Goal: Transaction & Acquisition: Purchase product/service

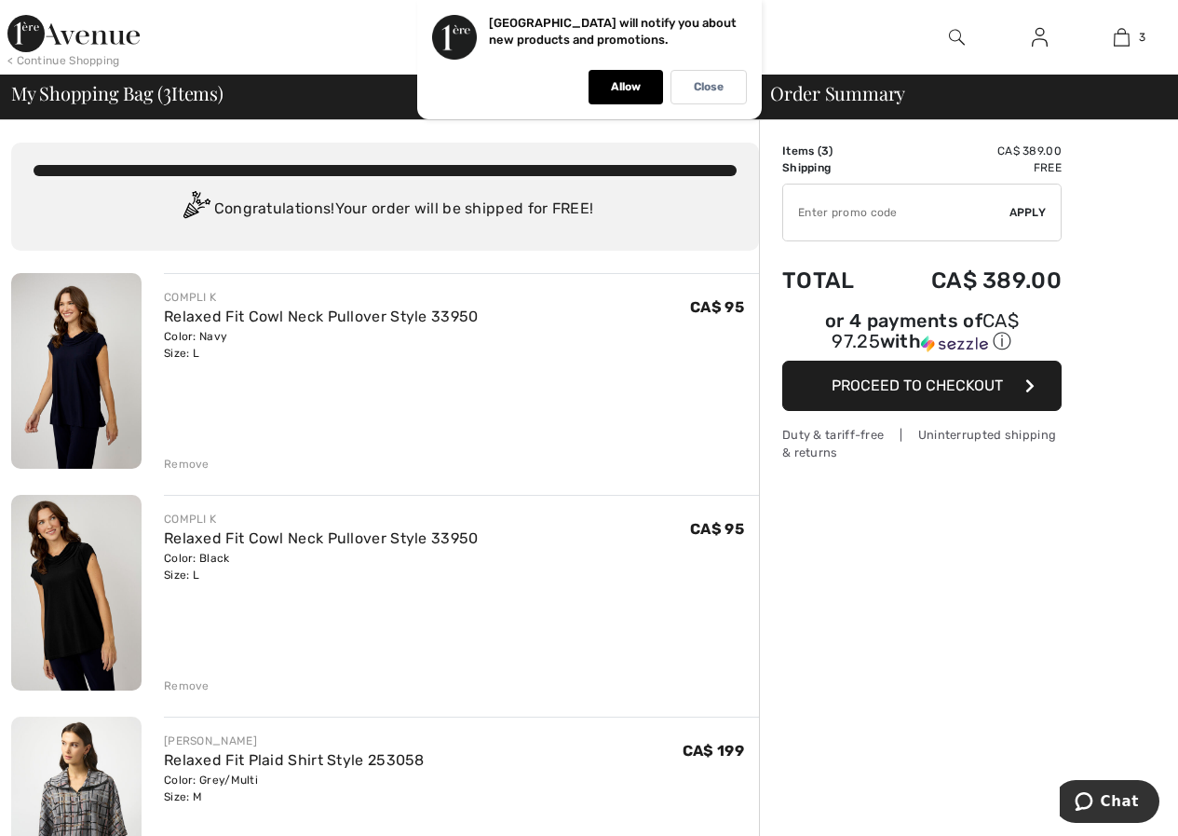
click at [176, 465] on div "Remove" at bounding box center [187, 463] width 46 height 17
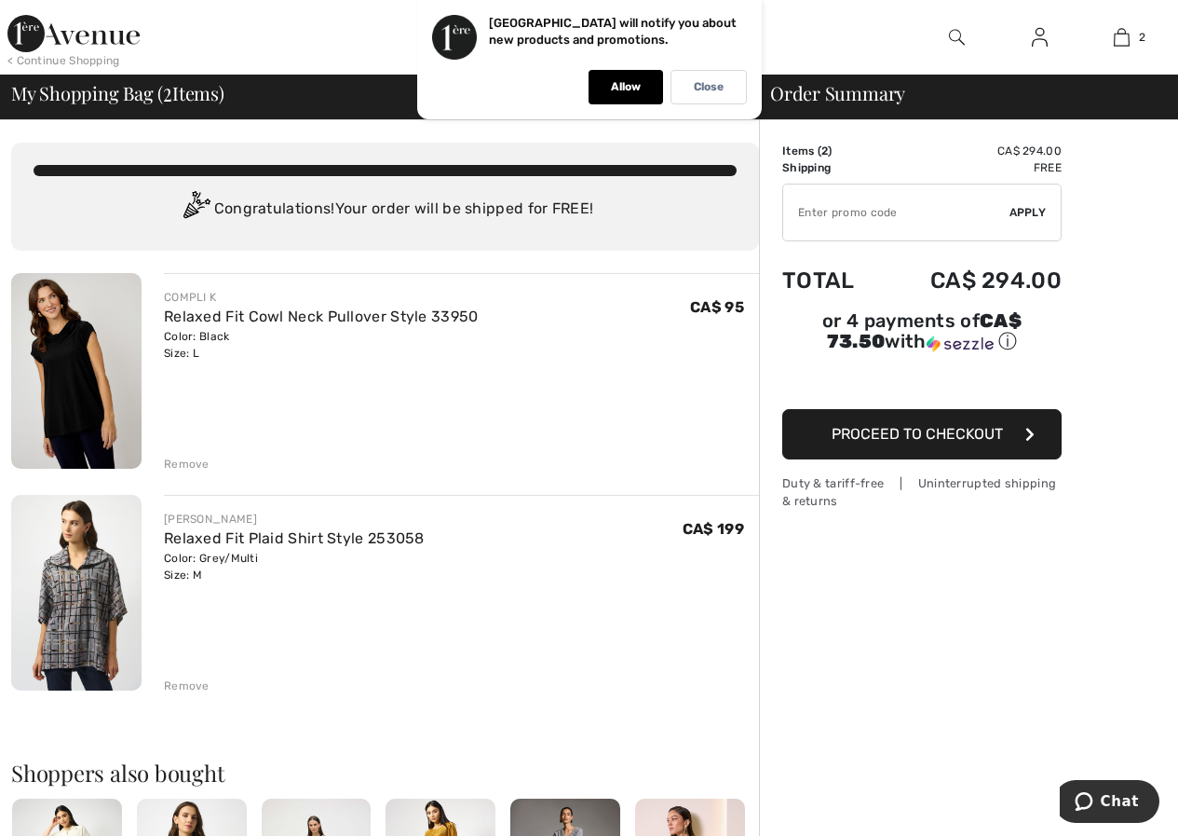
click at [921, 425] on span "Proceed to Checkout" at bounding box center [917, 434] width 171 height 18
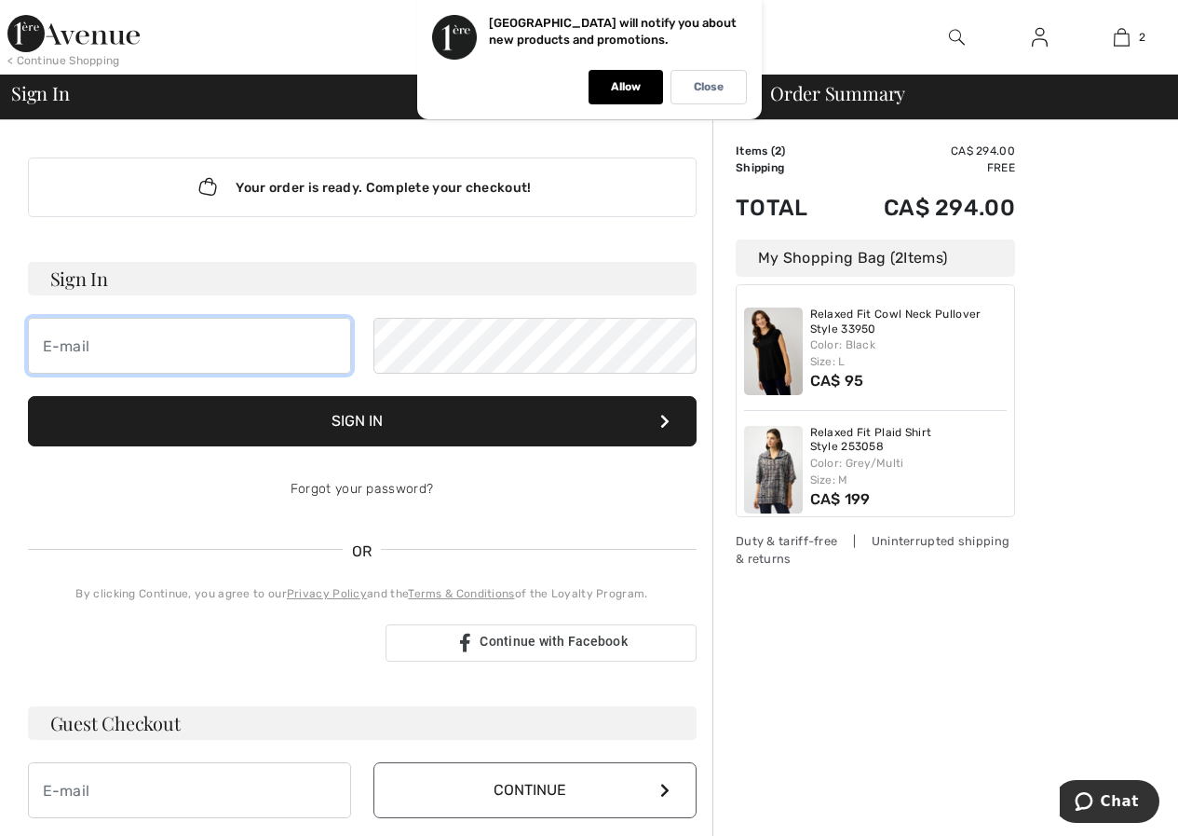
click at [123, 349] on input "email" at bounding box center [189, 346] width 323 height 56
type input "[EMAIL_ADDRESS][DOMAIN_NAME]"
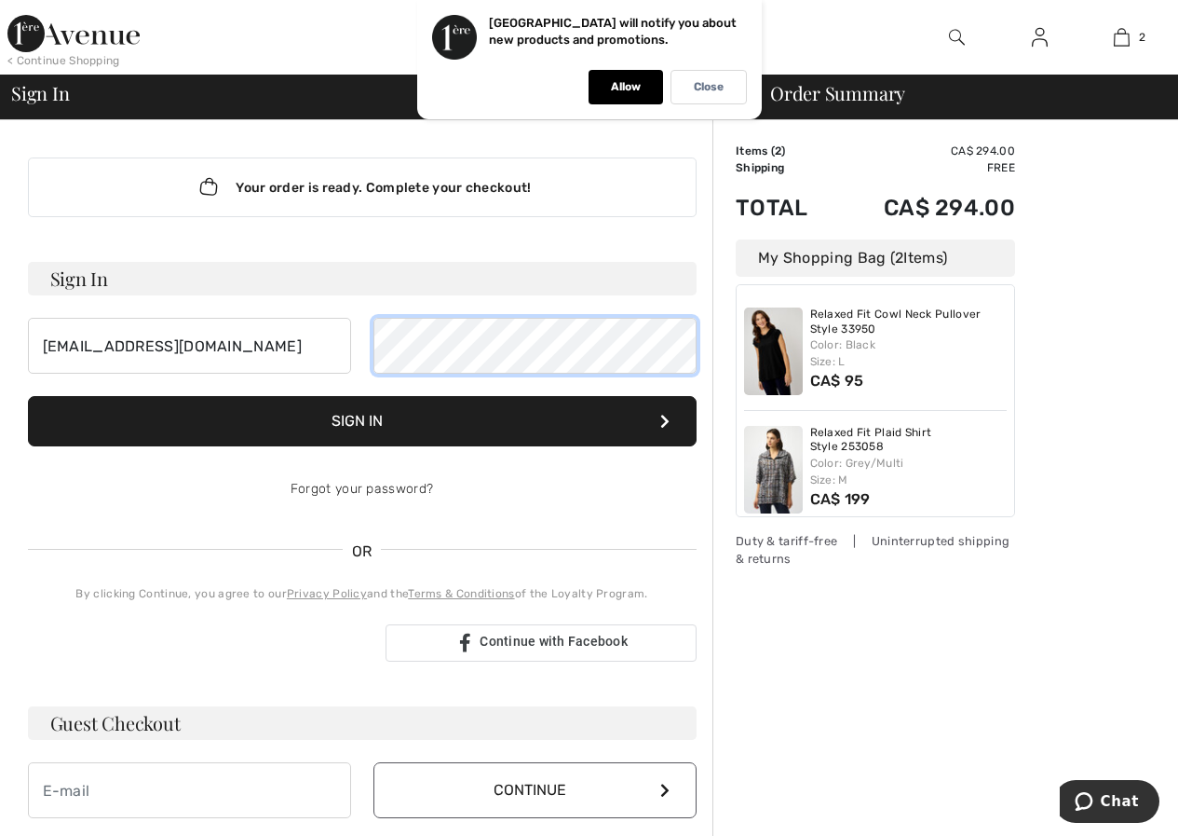
click at [28, 396] on button "Sign In" at bounding box center [362, 421] width 669 height 50
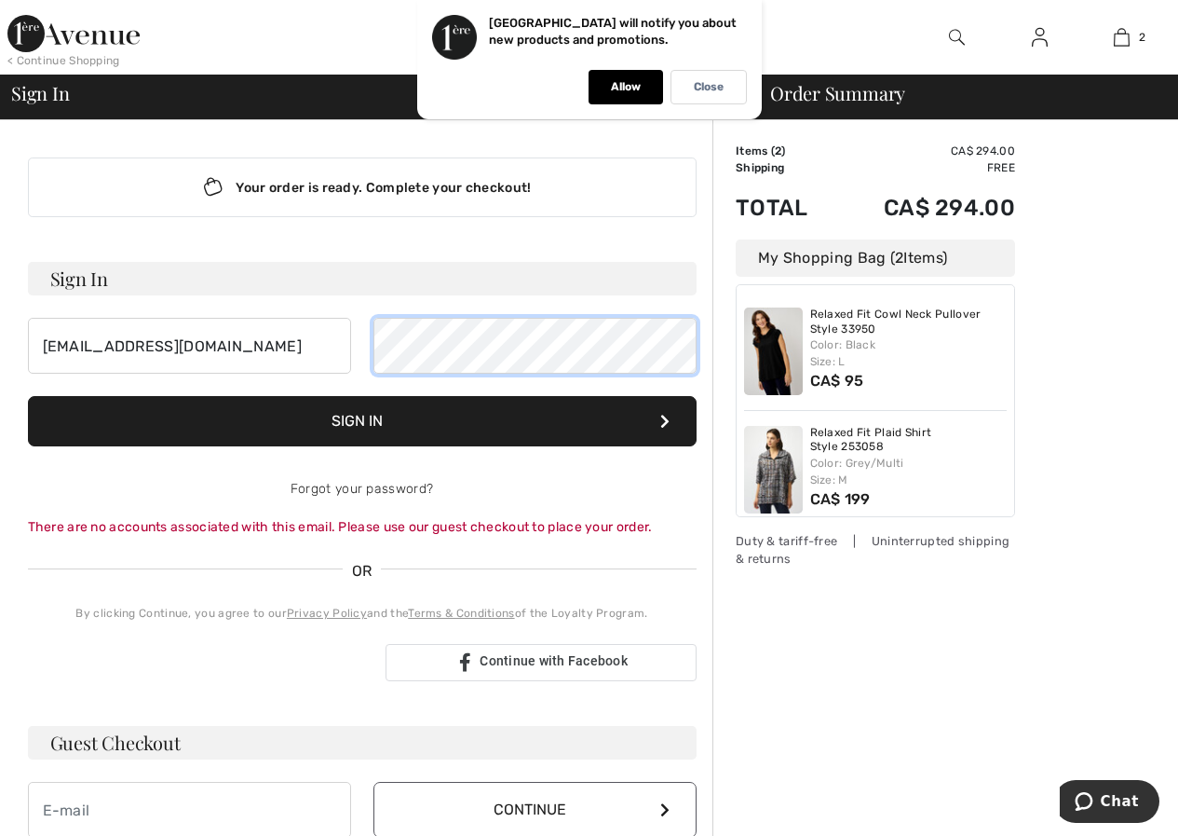
click at [28, 396] on button "Sign In" at bounding box center [362, 421] width 669 height 50
click at [608, 246] on div "Your order is ready. Complete your checkout! Sign In cbrittain8@yahoo.com Sign …" at bounding box center [362, 497] width 699 height 754
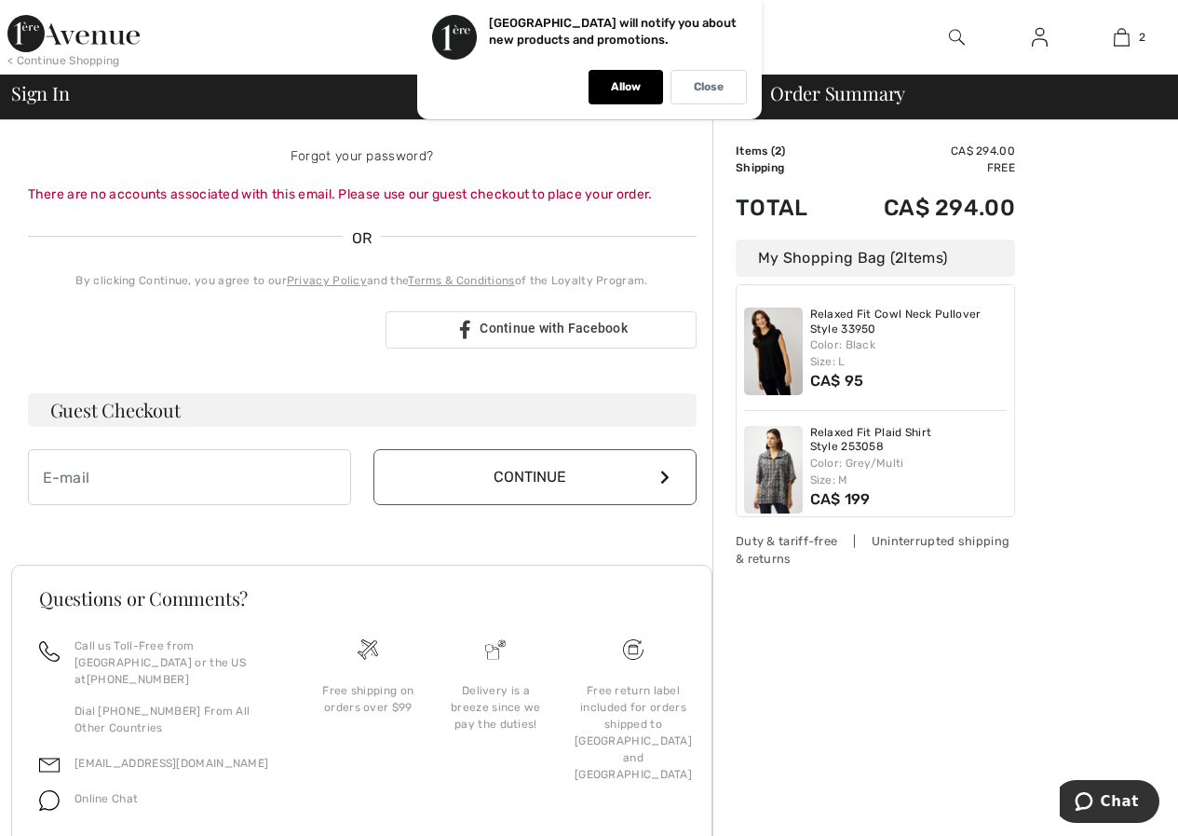
scroll to position [387, 0]
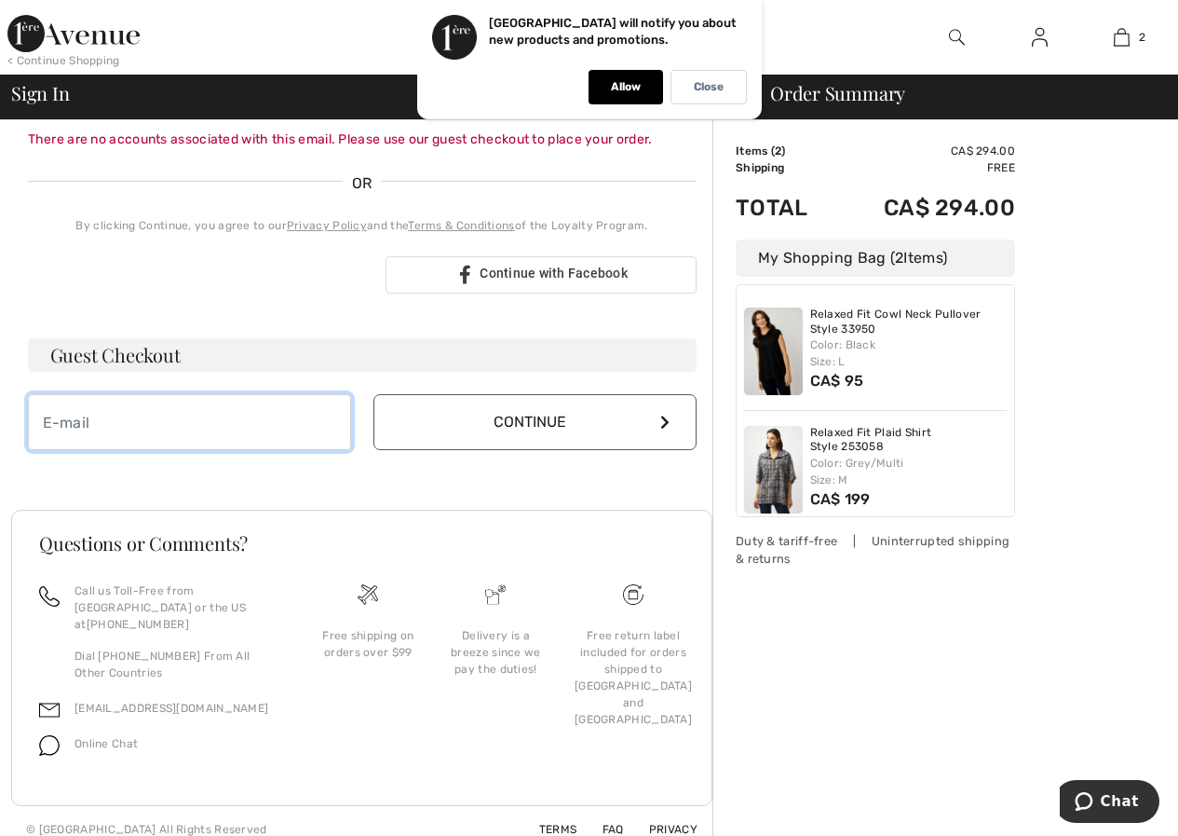
click at [122, 440] on input "email" at bounding box center [189, 422] width 323 height 56
type input "[EMAIL_ADDRESS][DOMAIN_NAME]"
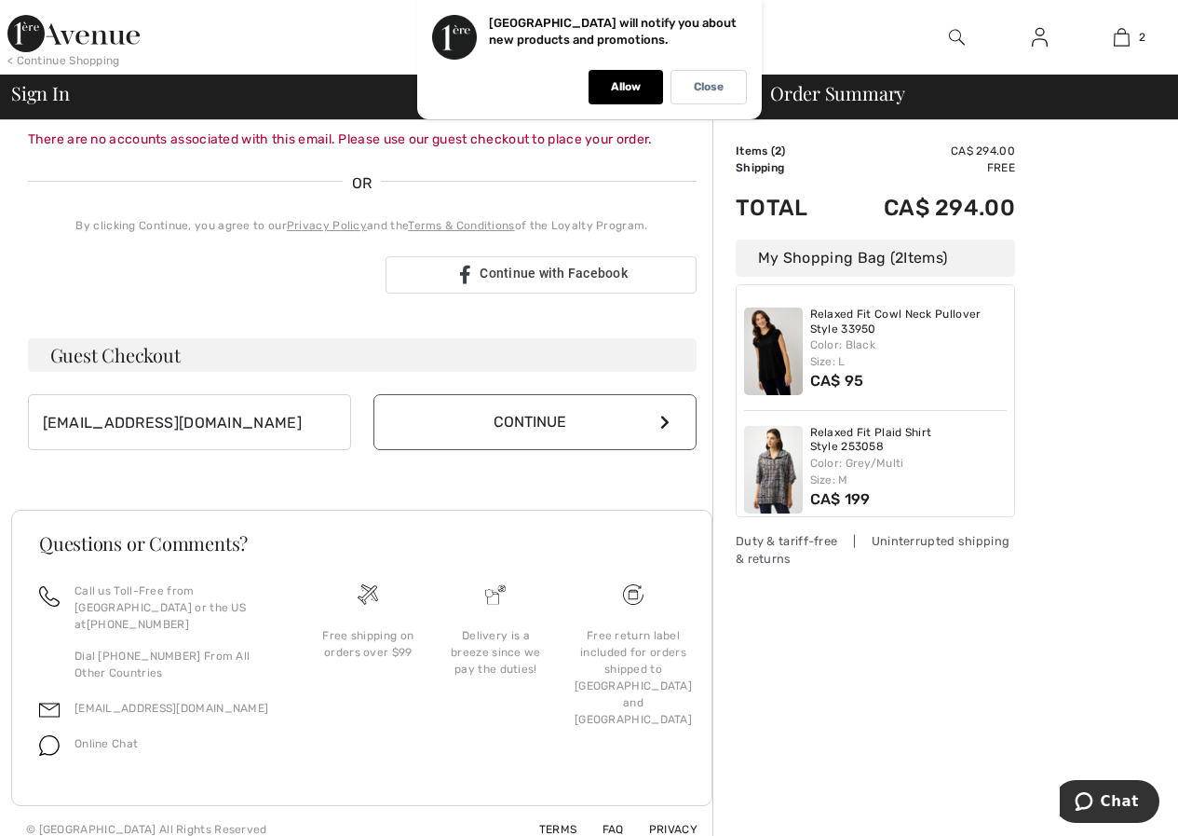
click at [525, 426] on button "Continue" at bounding box center [535, 422] width 323 height 56
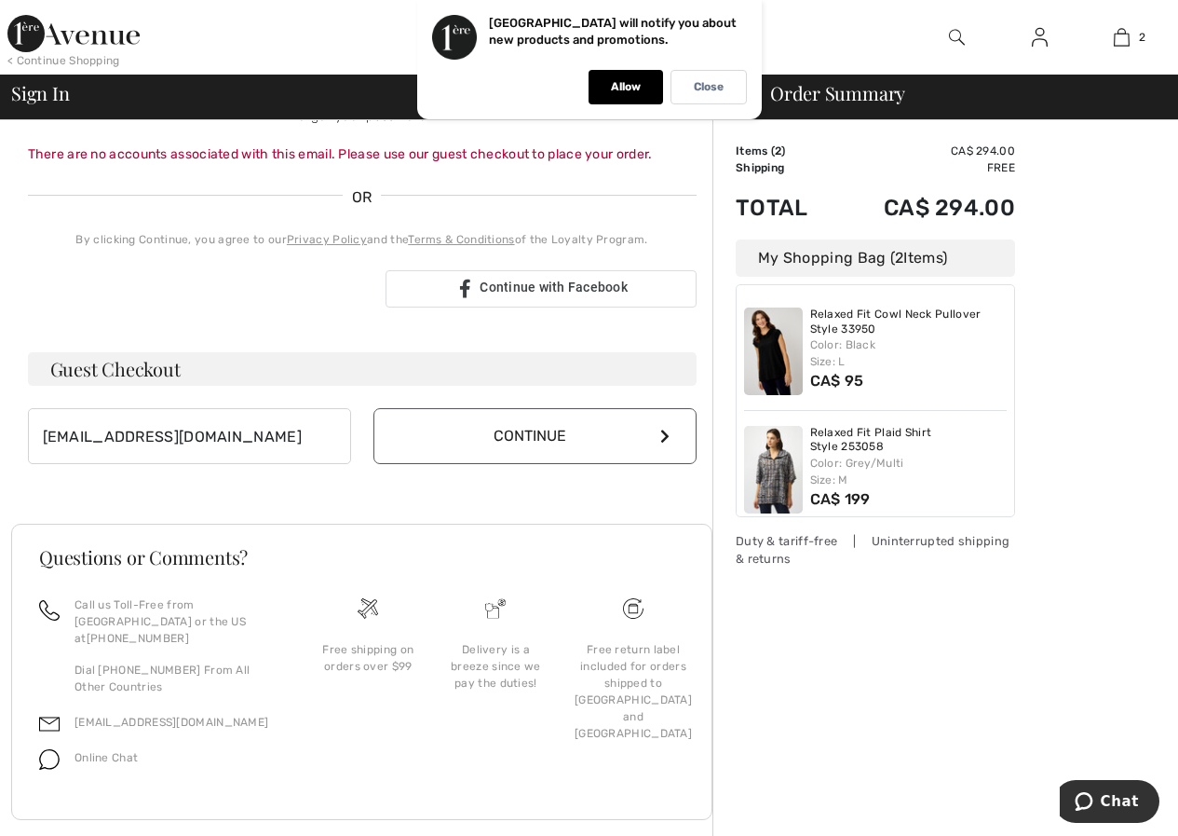
scroll to position [368, 0]
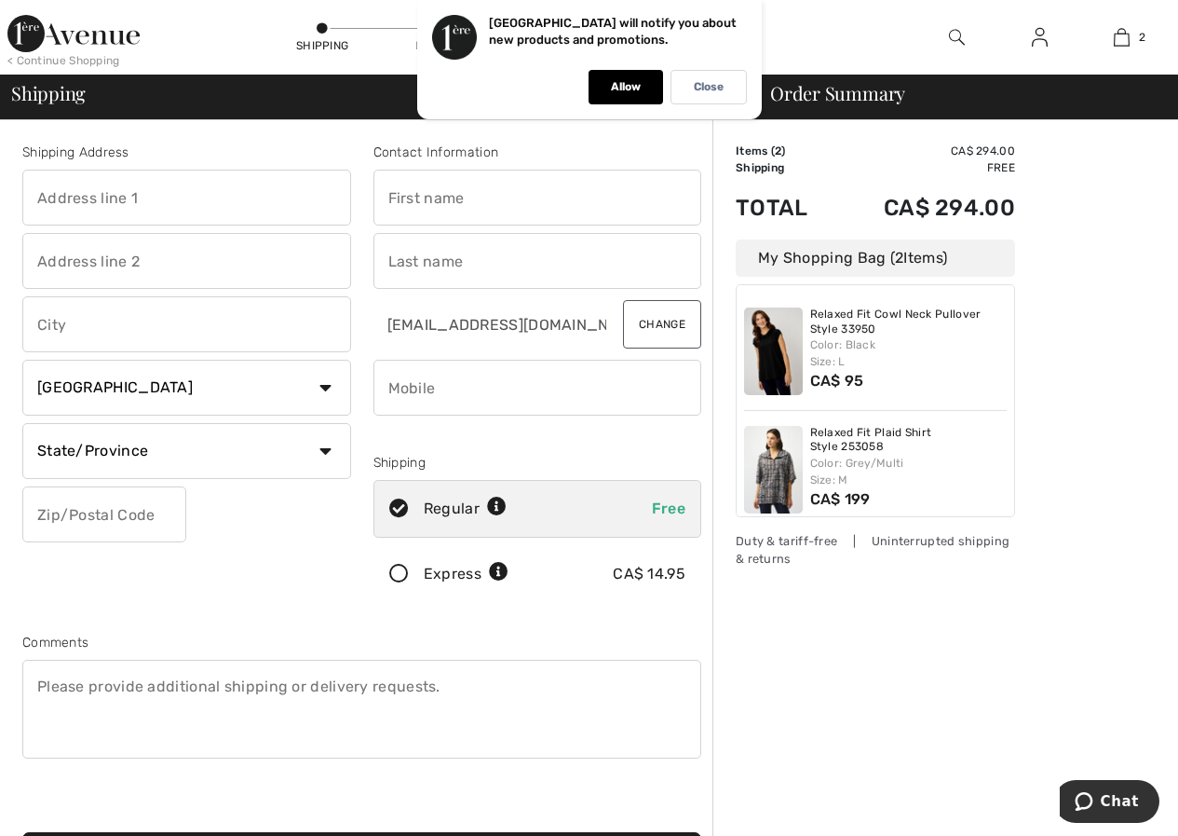
click at [178, 200] on input "text" at bounding box center [186, 198] width 329 height 56
type input "707265 Township Road 2"
type input "PRINCETON"
type input "N0J 1V0"
type input "Carol"
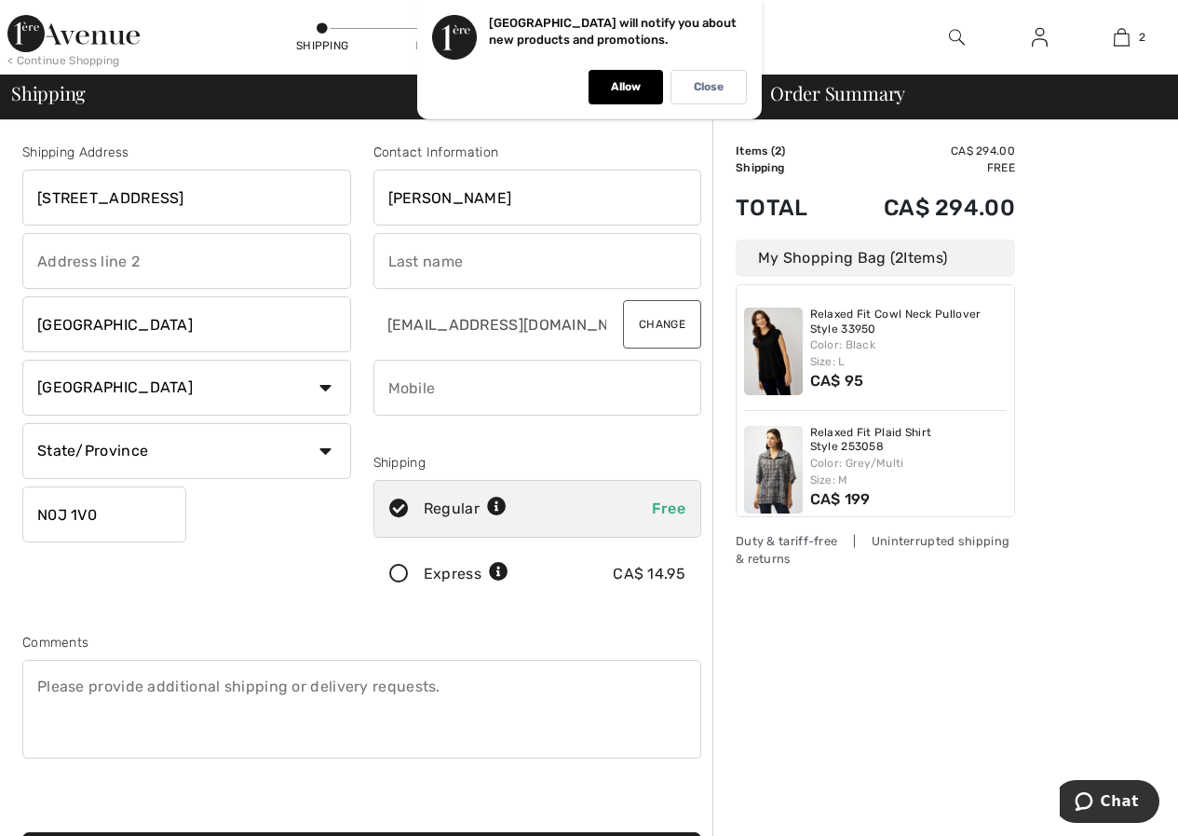
type input "Brittain"
type input "5195328857"
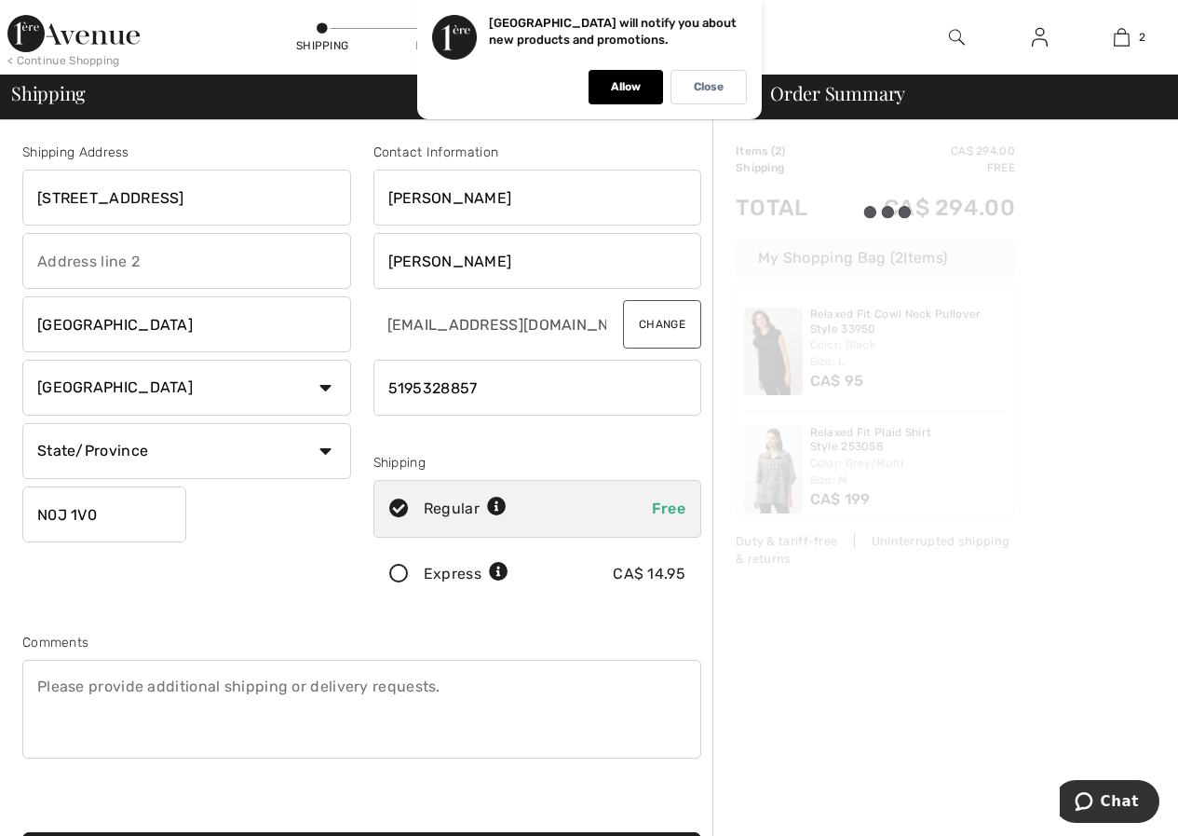
type input "N0J1V0"
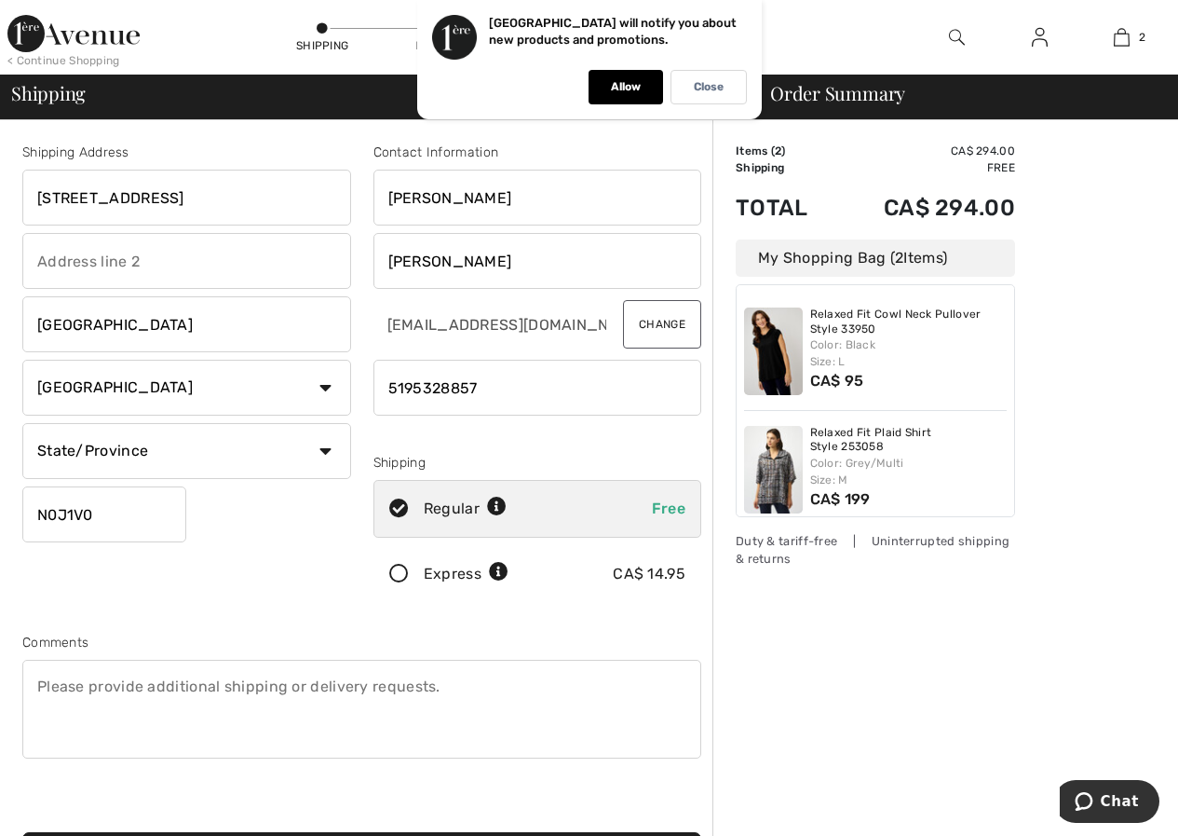
click at [335, 457] on select "State/Province Alberta British Columbia Manitoba New Brunswick Newfoundland and…" at bounding box center [186, 451] width 329 height 56
select select "ON"
click at [22, 423] on select "State/Province Alberta British Columbia Manitoba New Brunswick Newfoundland and…" at bounding box center [186, 451] width 329 height 56
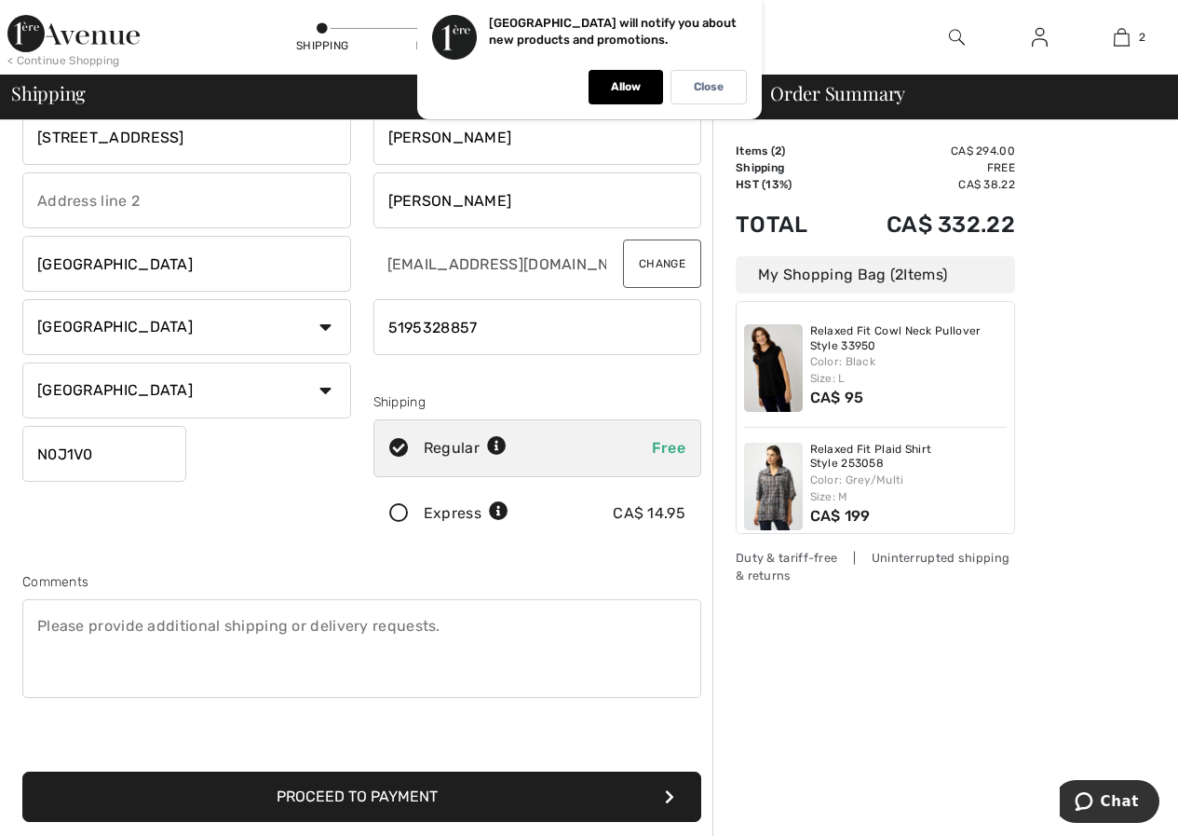
scroll to position [93, 0]
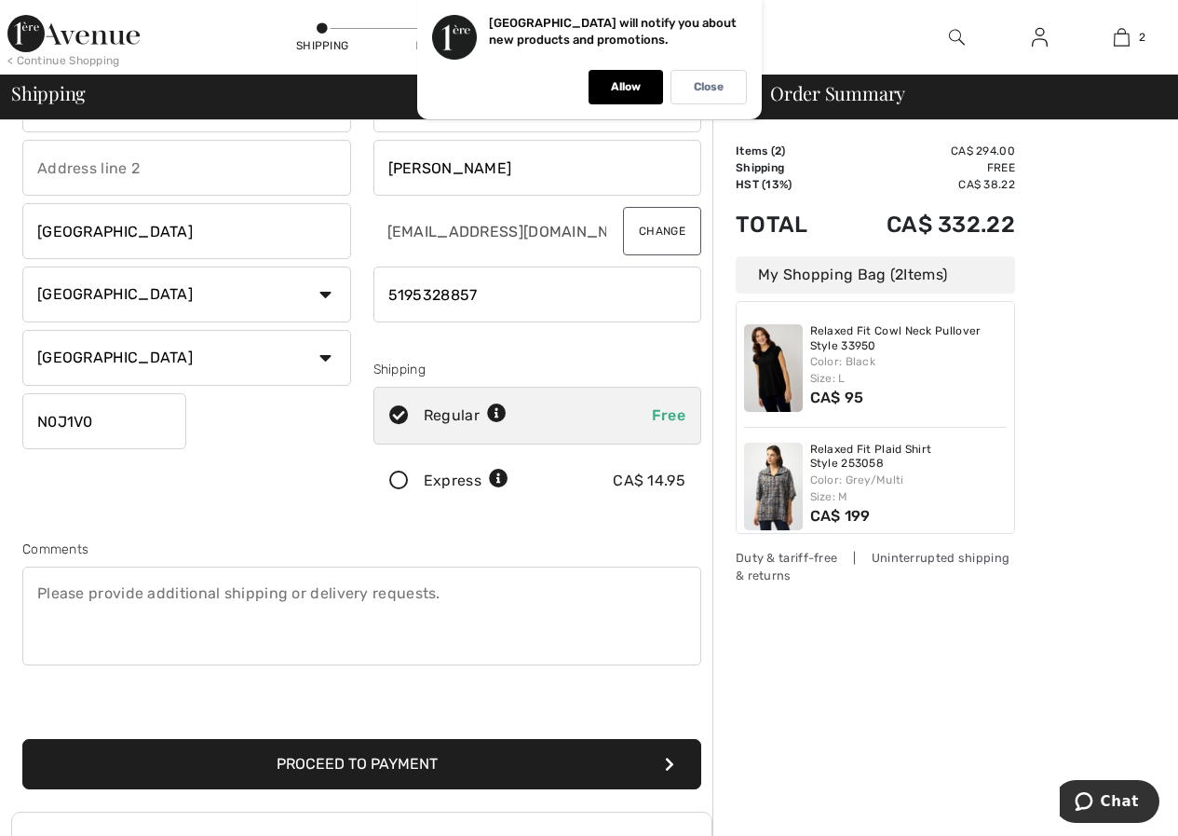
click at [374, 764] on button "Proceed to Payment" at bounding box center [361, 764] width 679 height 50
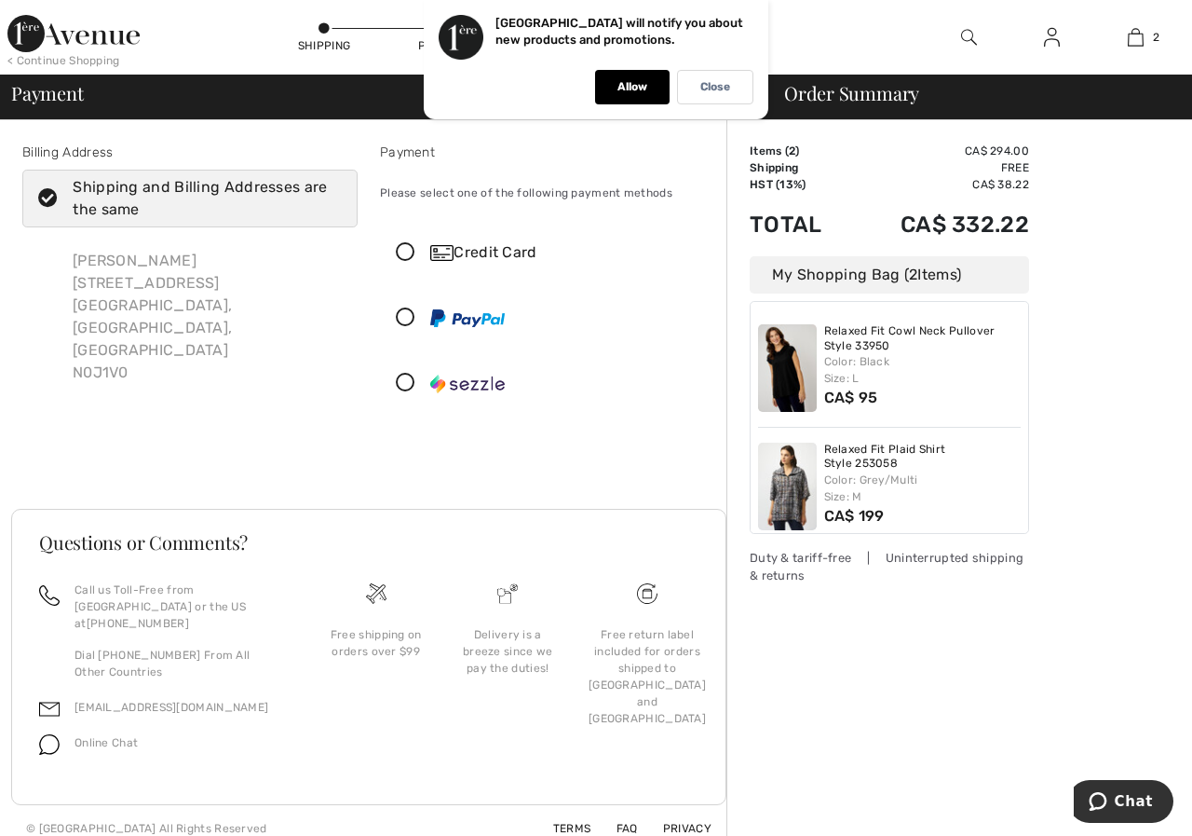
click at [398, 249] on icon at bounding box center [405, 253] width 49 height 20
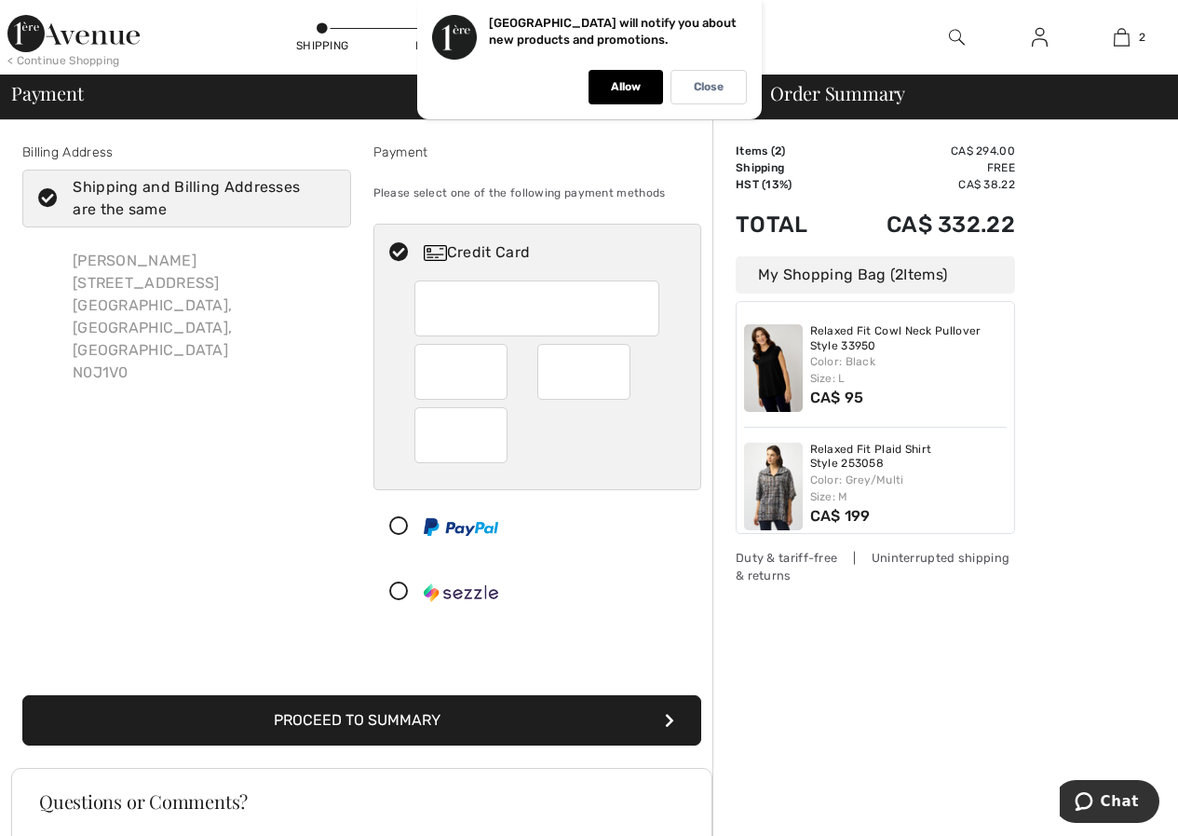
click at [368, 721] on button "Proceed to Summary" at bounding box center [361, 720] width 679 height 50
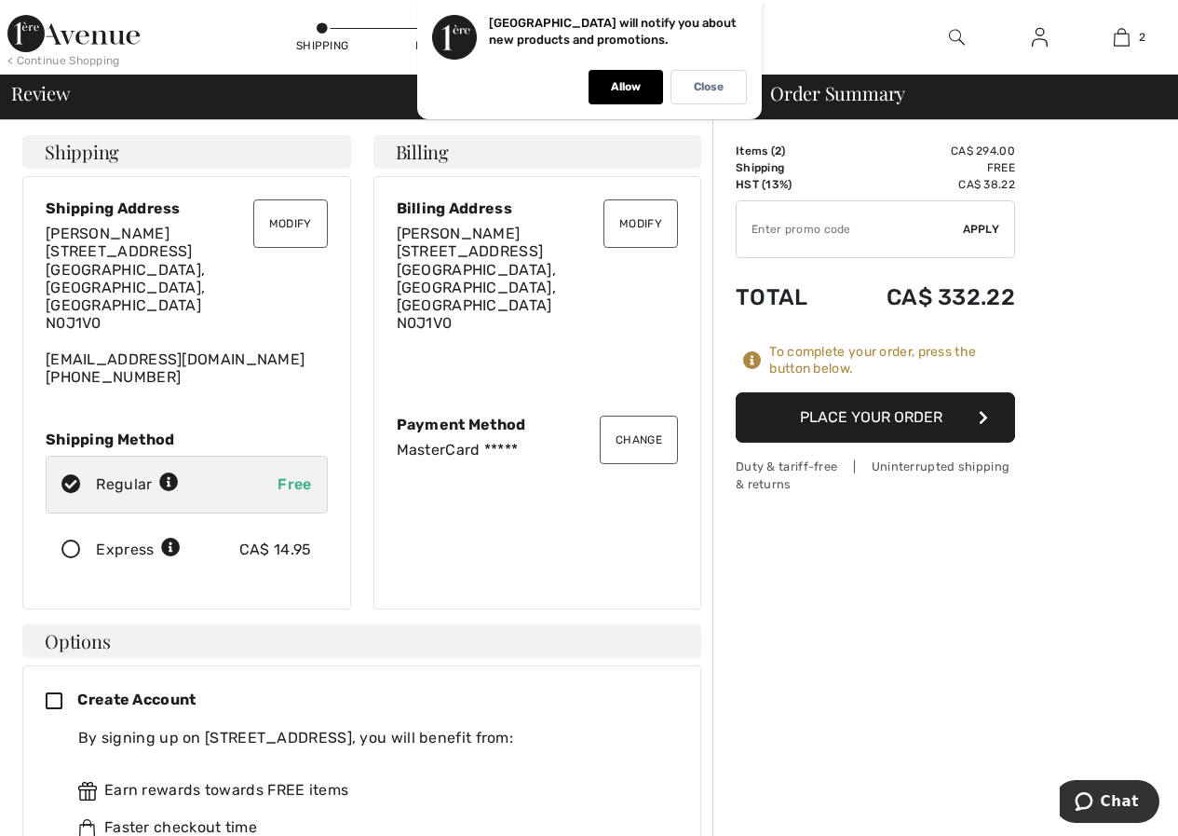
click at [873, 414] on button "Place Your Order" at bounding box center [875, 417] width 279 height 50
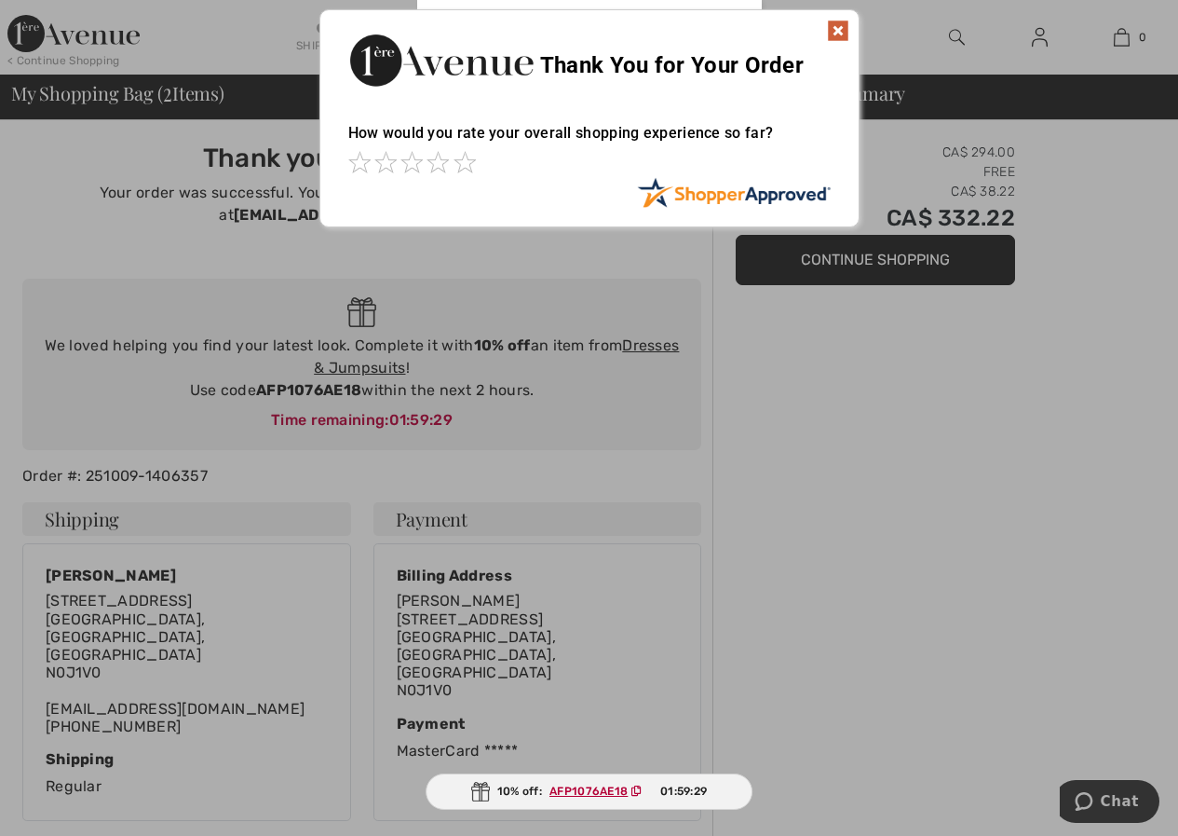
click at [839, 19] on div "Thank You for Your Order" at bounding box center [589, 57] width 538 height 95
click at [836, 26] on img at bounding box center [838, 31] width 22 height 22
